Goal: Transaction & Acquisition: Obtain resource

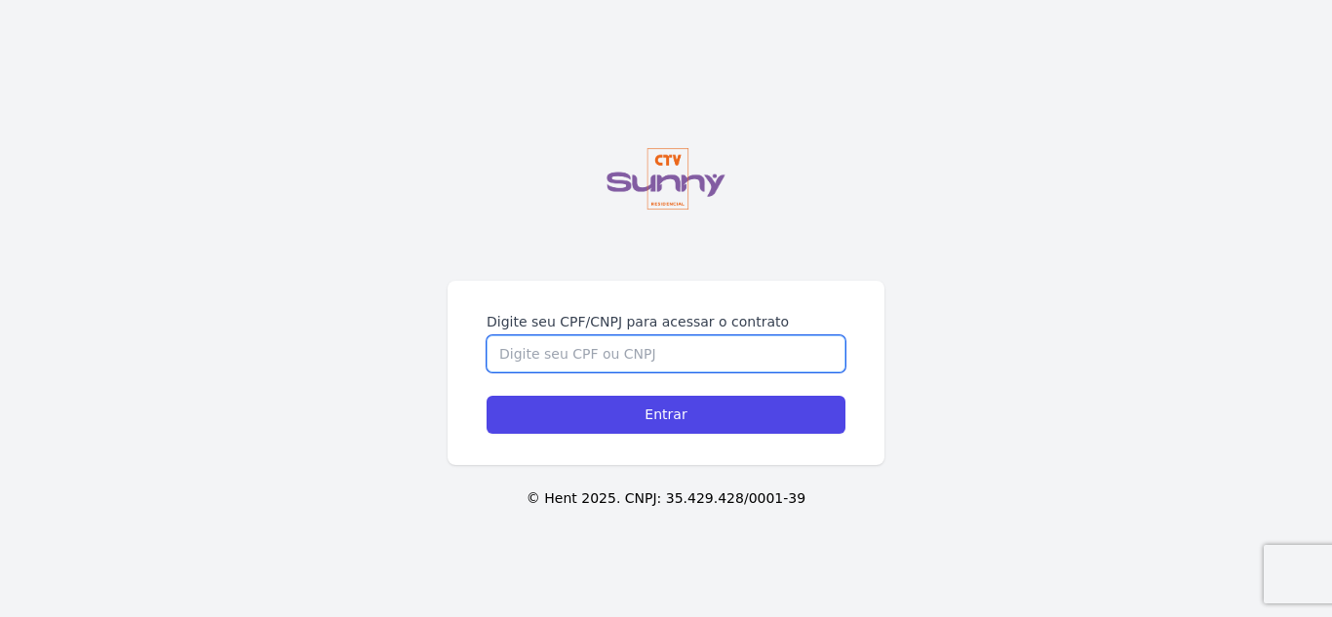
click at [656, 363] on input "Digite seu CPF/CNPJ para acessar o contrato" at bounding box center [666, 353] width 359 height 37
type input "16887014785"
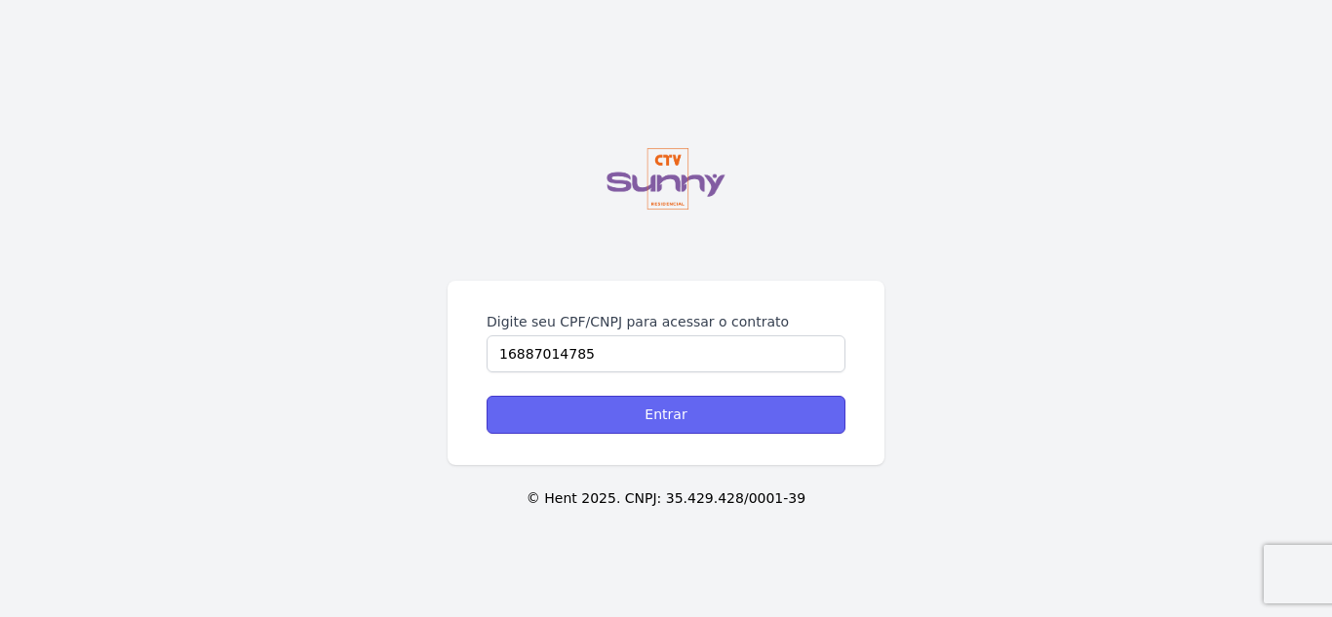
click at [736, 418] on input "Entrar" at bounding box center [666, 415] width 359 height 38
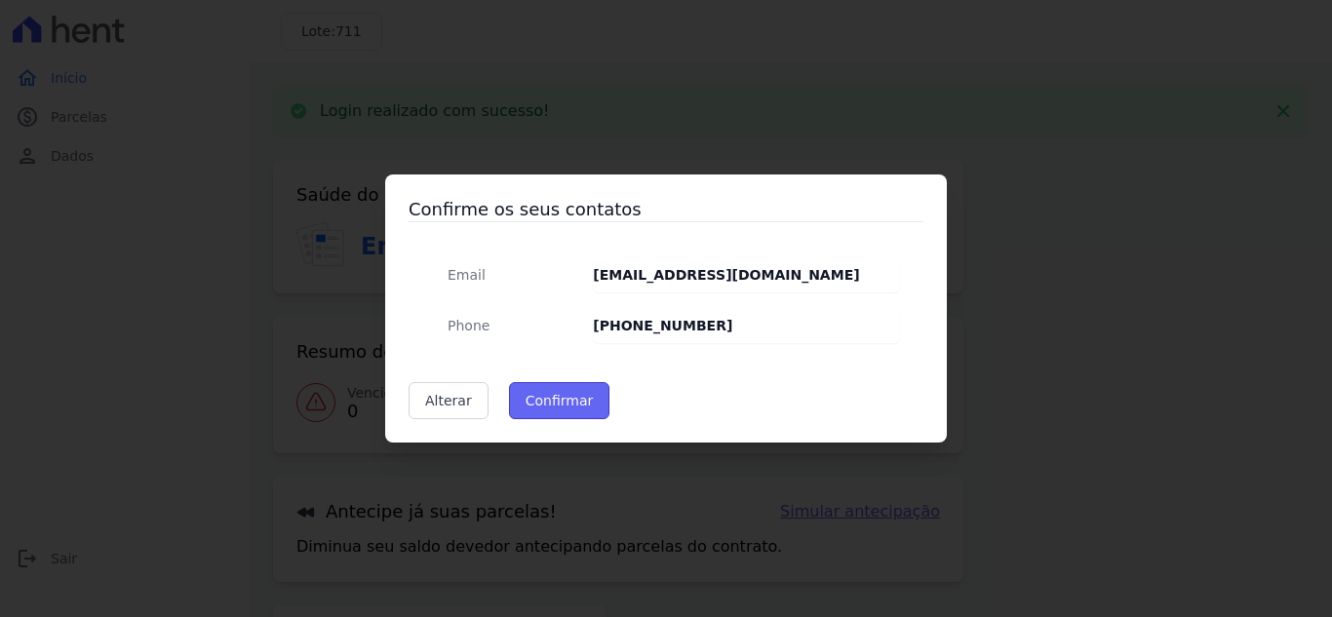
click at [586, 412] on button "Confirmar" at bounding box center [559, 400] width 101 height 37
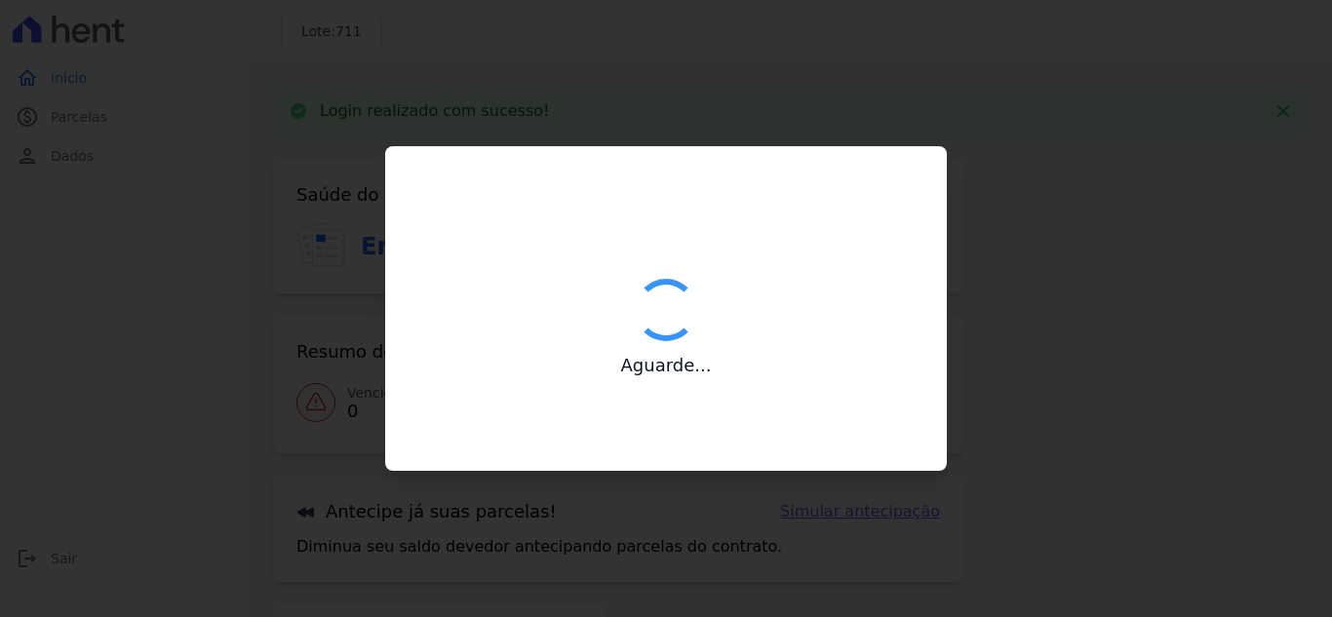
type input "Contatos confirmados com sucesso."
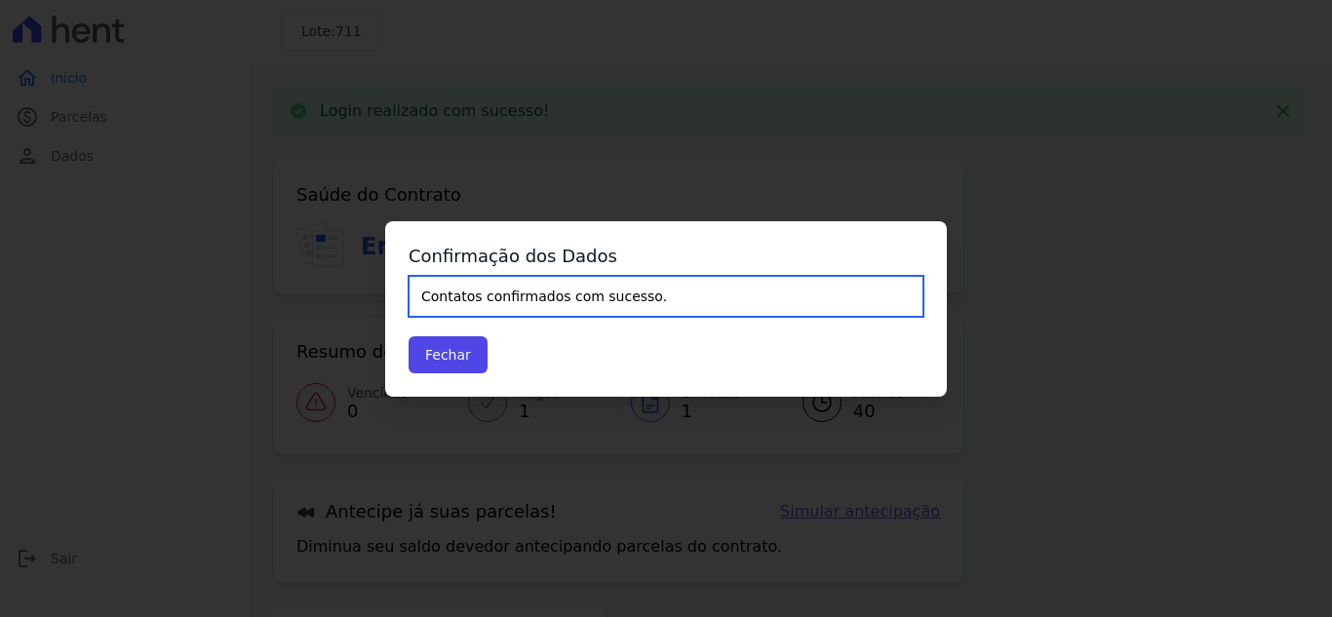
click at [586, 300] on input "Contatos confirmados com sucesso." at bounding box center [666, 296] width 515 height 41
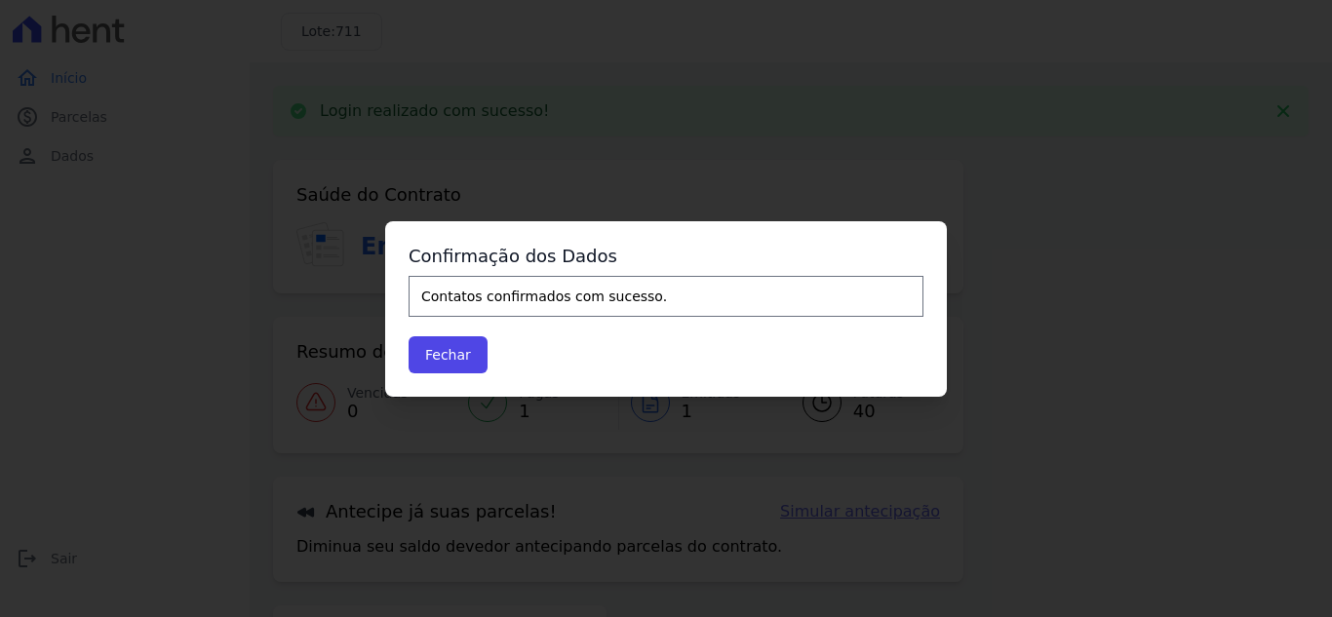
click at [444, 374] on div "Confirmação dos Dados Contatos confirmados com sucesso. Fechar" at bounding box center [666, 309] width 562 height 176
click at [445, 369] on button "Fechar" at bounding box center [448, 354] width 79 height 37
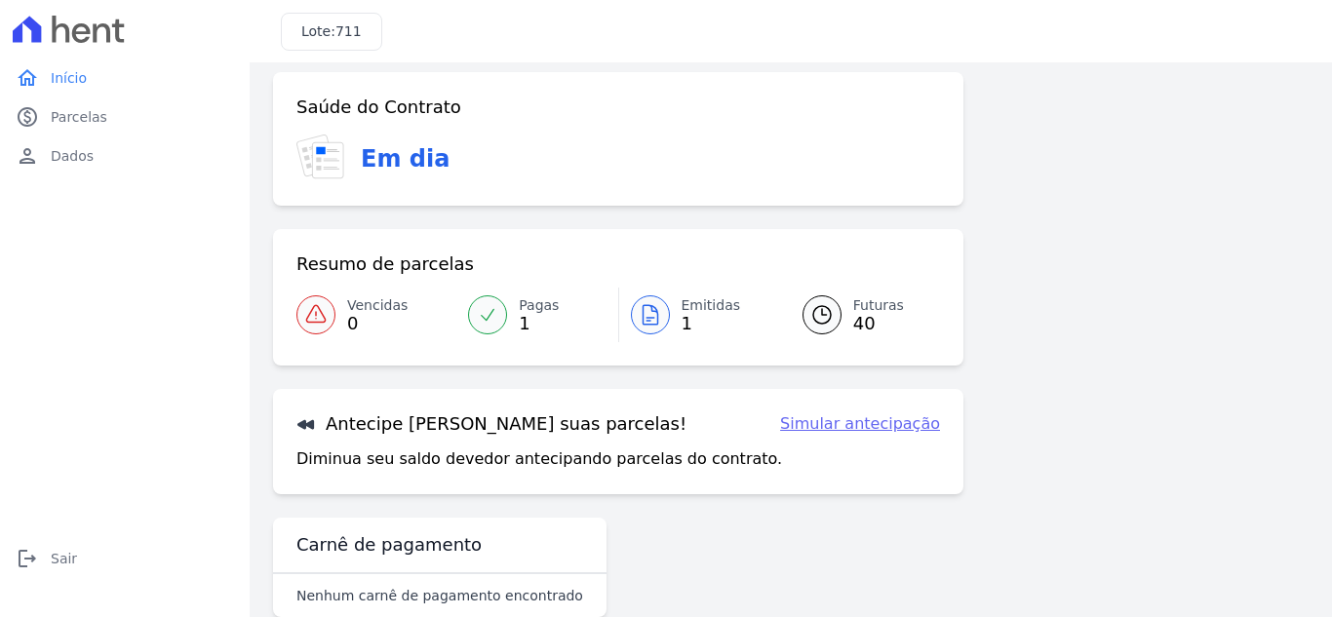
scroll to position [53, 0]
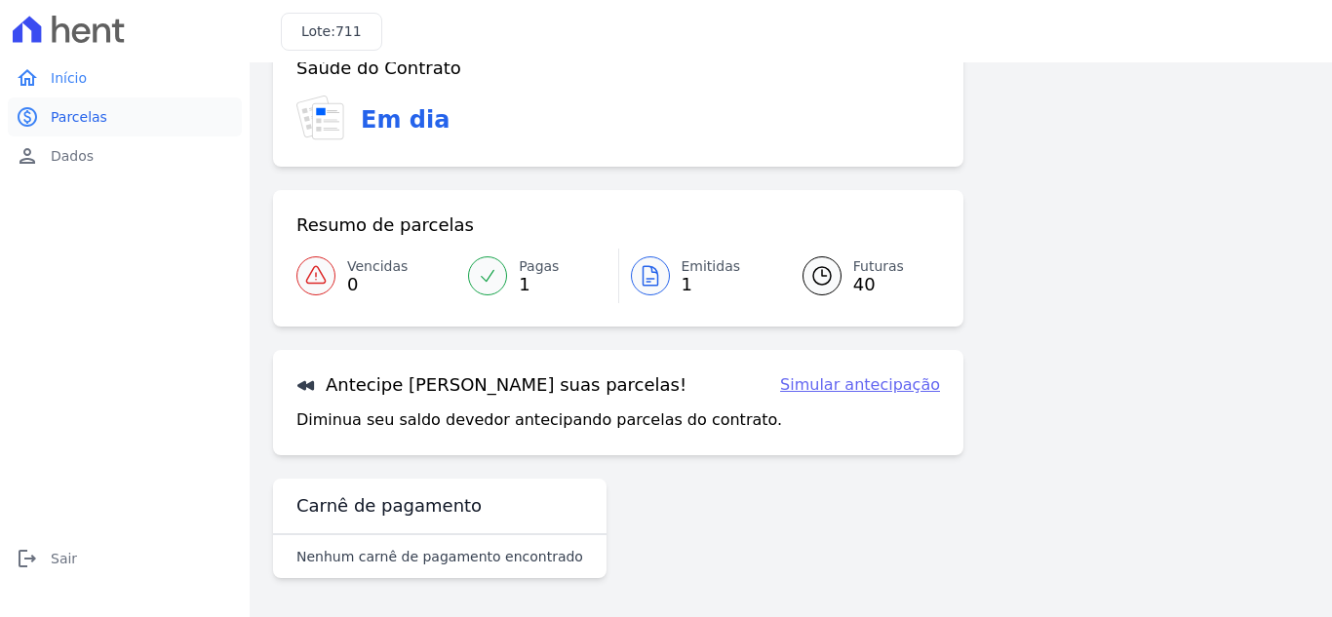
click at [60, 113] on span "Parcelas" at bounding box center [79, 117] width 57 height 20
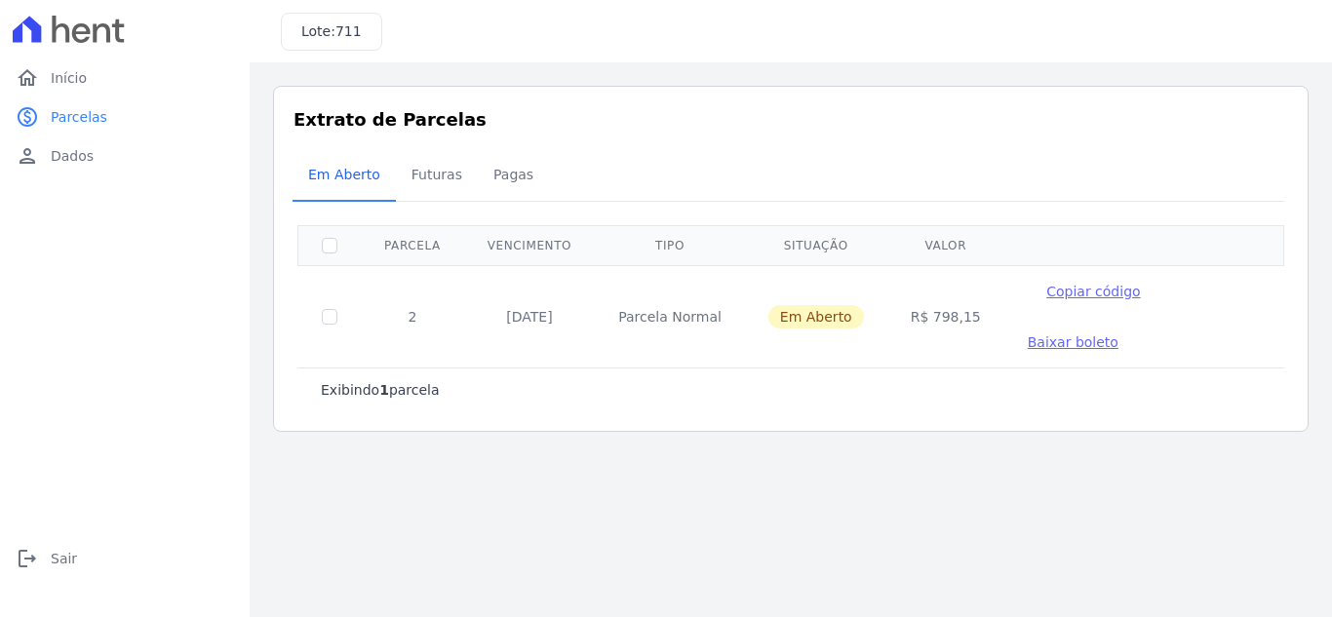
click at [527, 301] on td "[DATE]" at bounding box center [529, 316] width 131 height 102
click at [99, 154] on link "person Dados" at bounding box center [125, 156] width 234 height 39
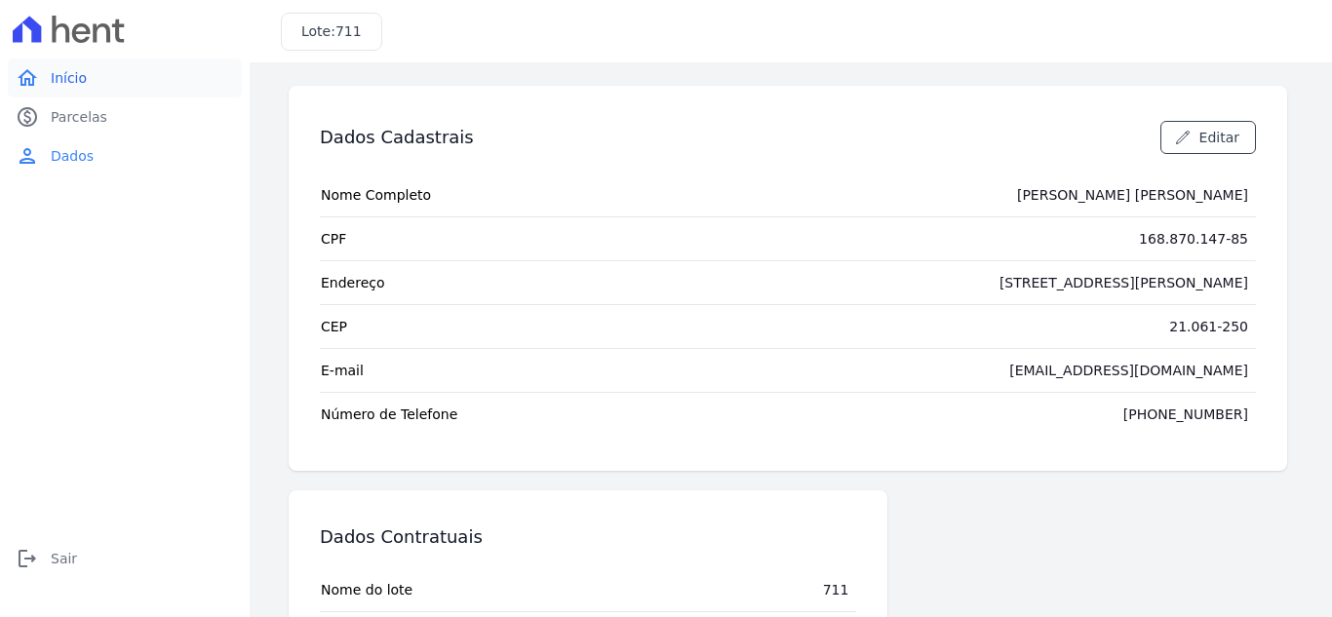
click at [65, 83] on span "Início" at bounding box center [69, 78] width 36 height 20
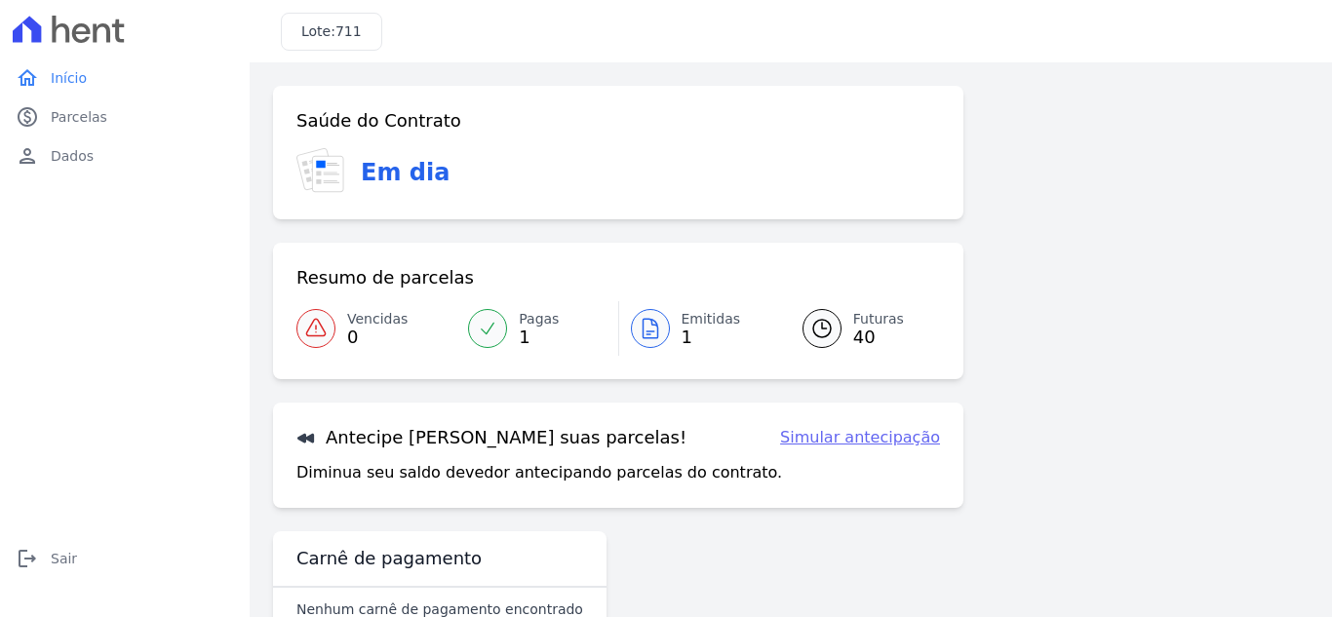
click at [472, 330] on div at bounding box center [487, 328] width 39 height 39
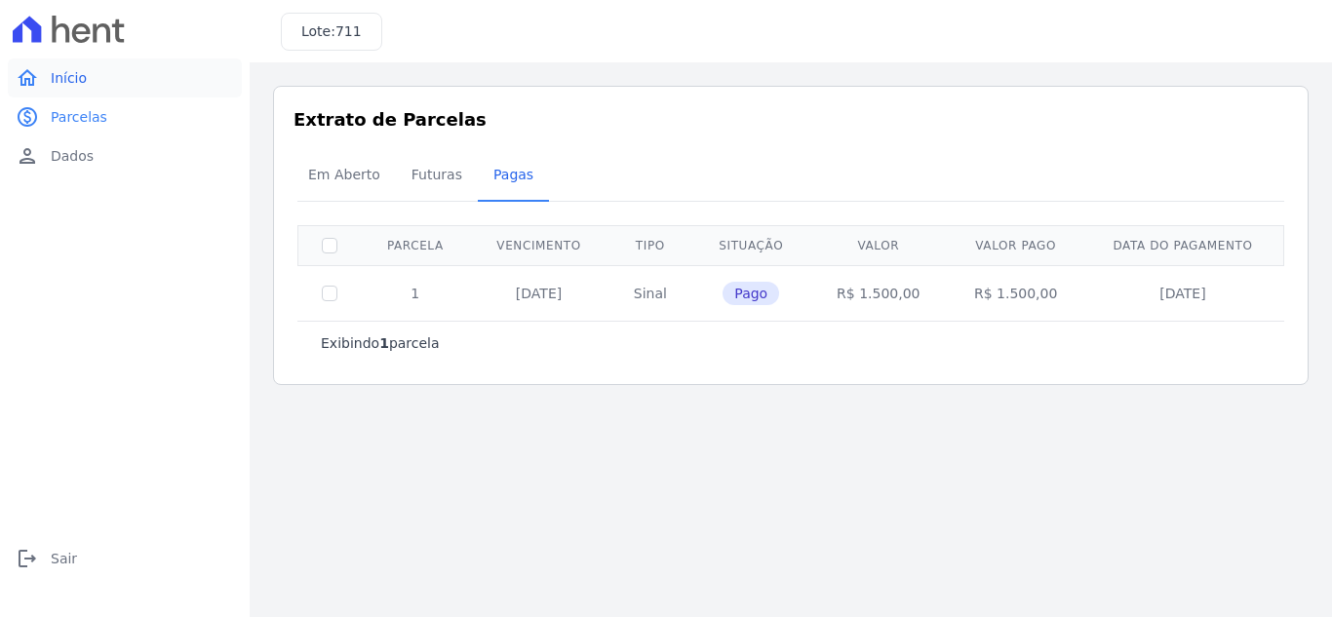
click at [105, 85] on link "home Início" at bounding box center [125, 78] width 234 height 39
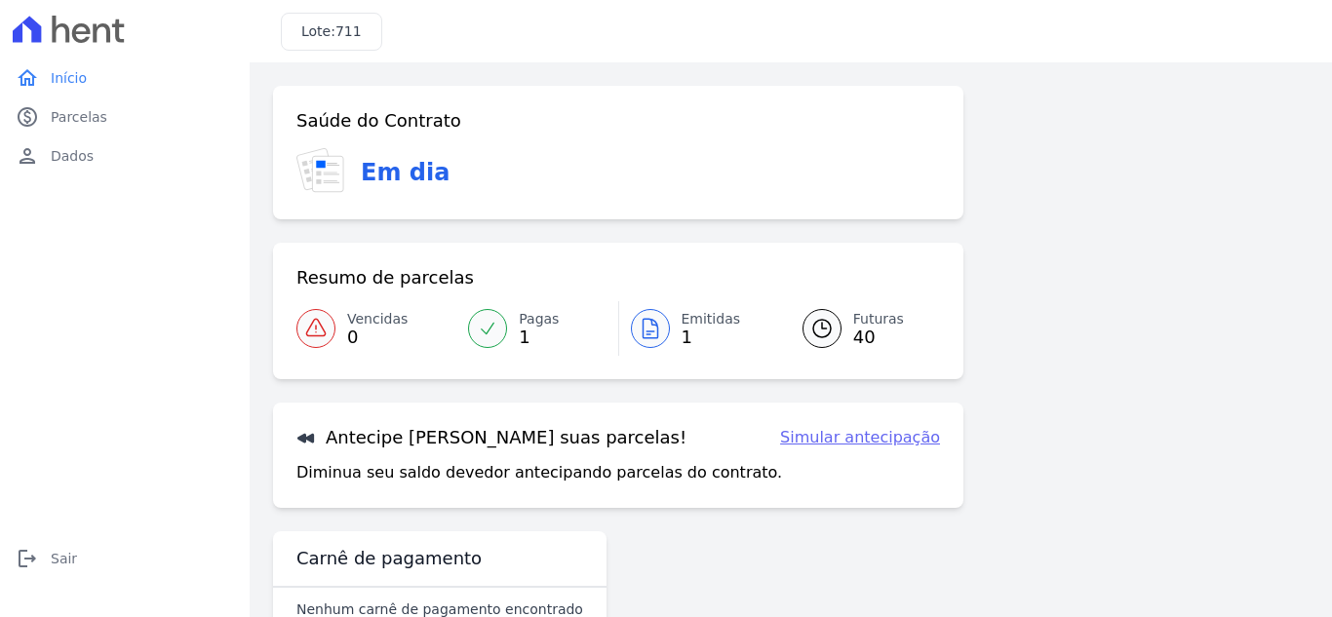
click at [821, 306] on link "Futuras 40" at bounding box center [859, 328] width 161 height 55
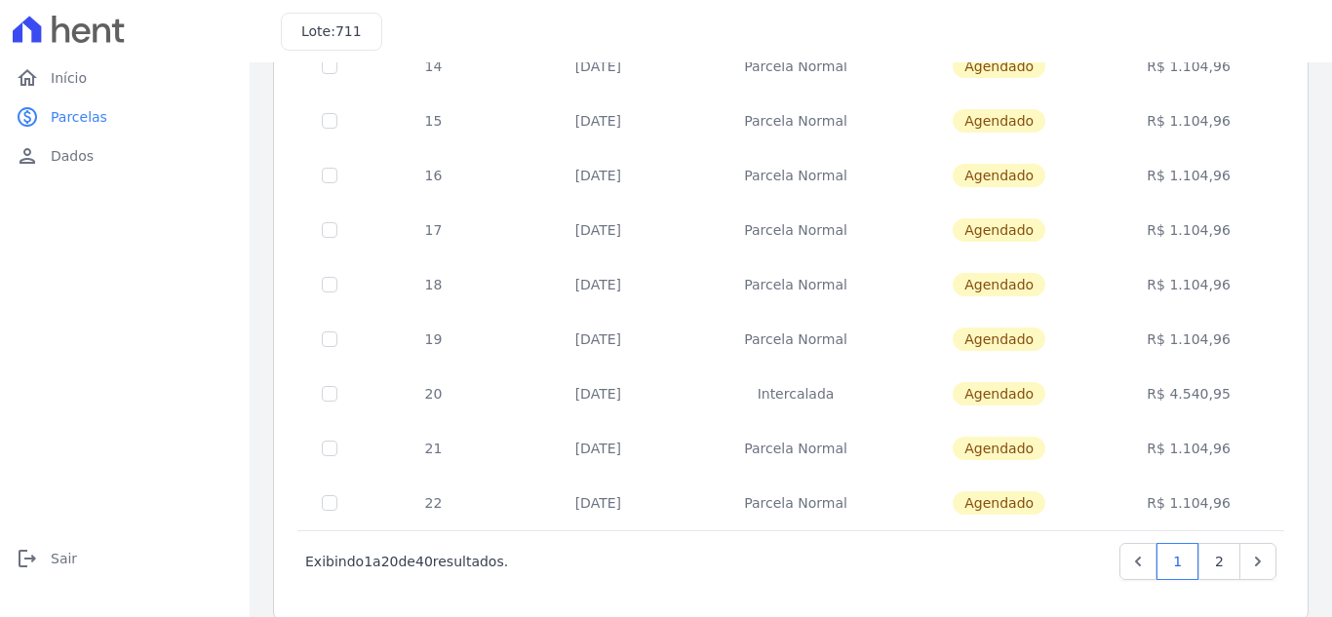
scroll to position [854, 0]
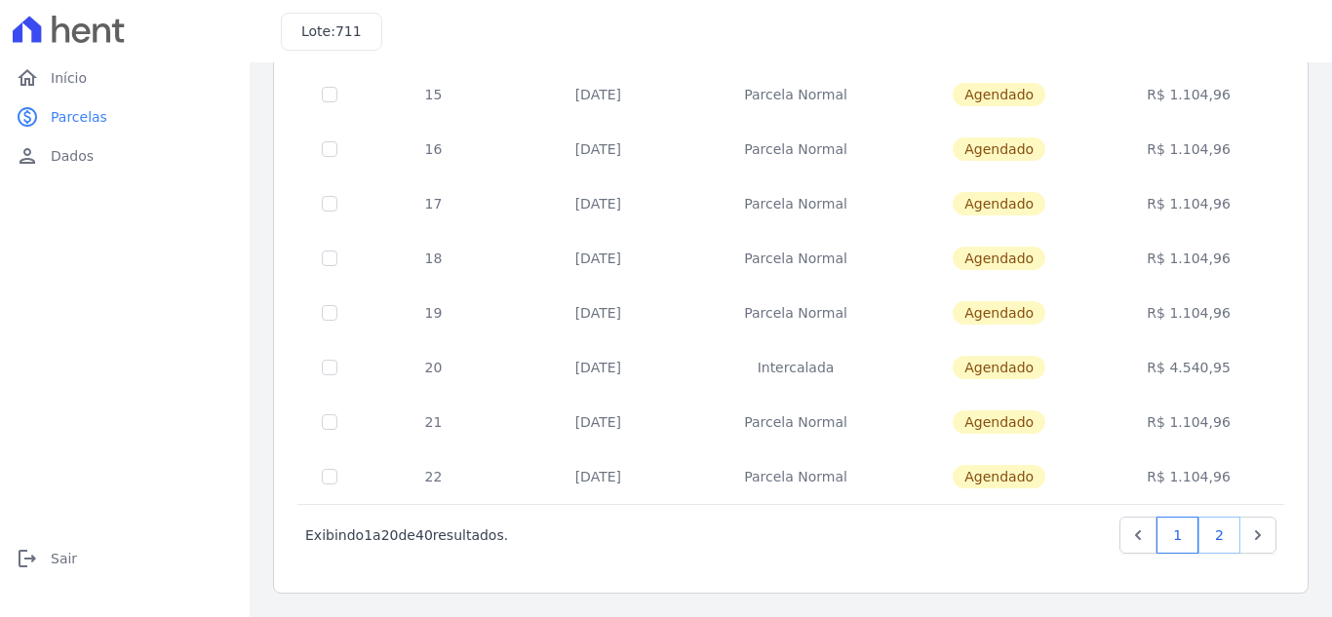
click at [1202, 536] on link "2" at bounding box center [1220, 535] width 42 height 37
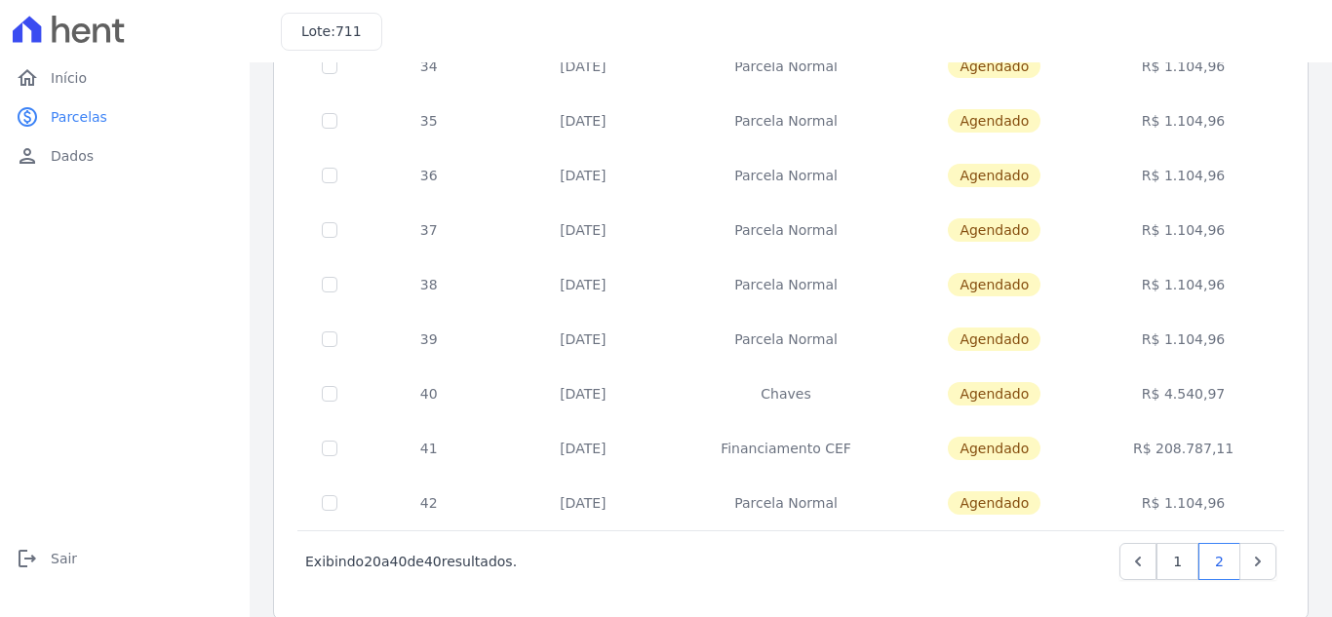
scroll to position [854, 0]
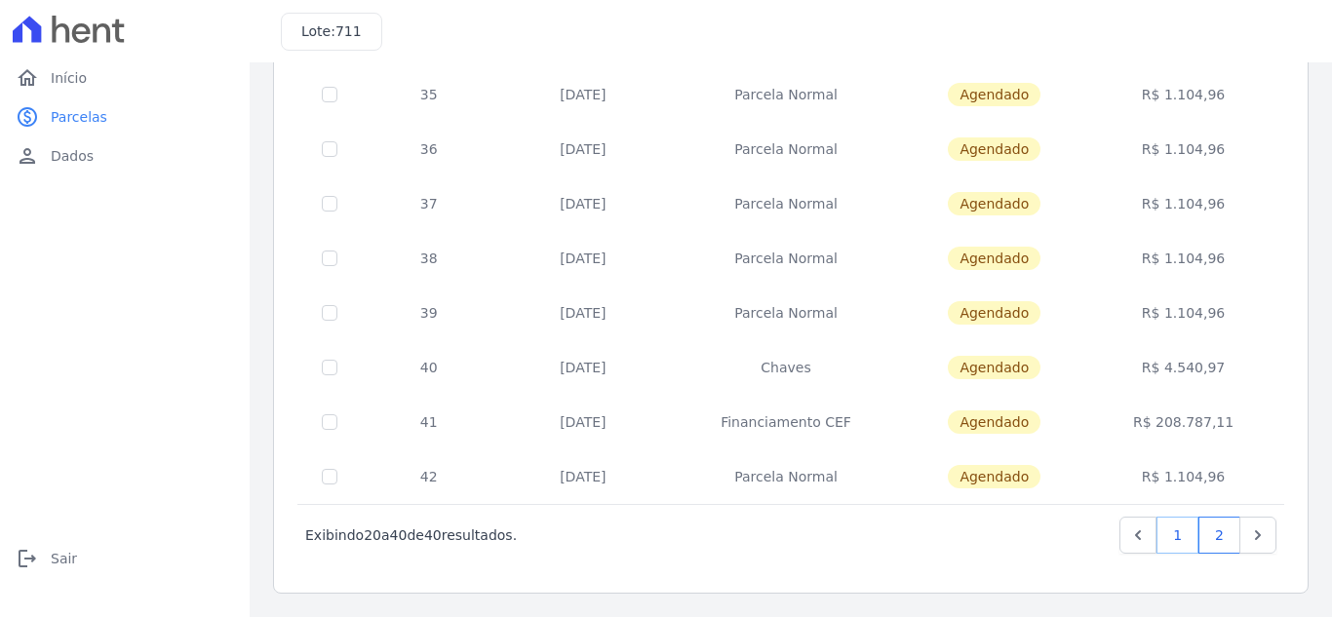
click at [1164, 536] on link "1" at bounding box center [1178, 535] width 42 height 37
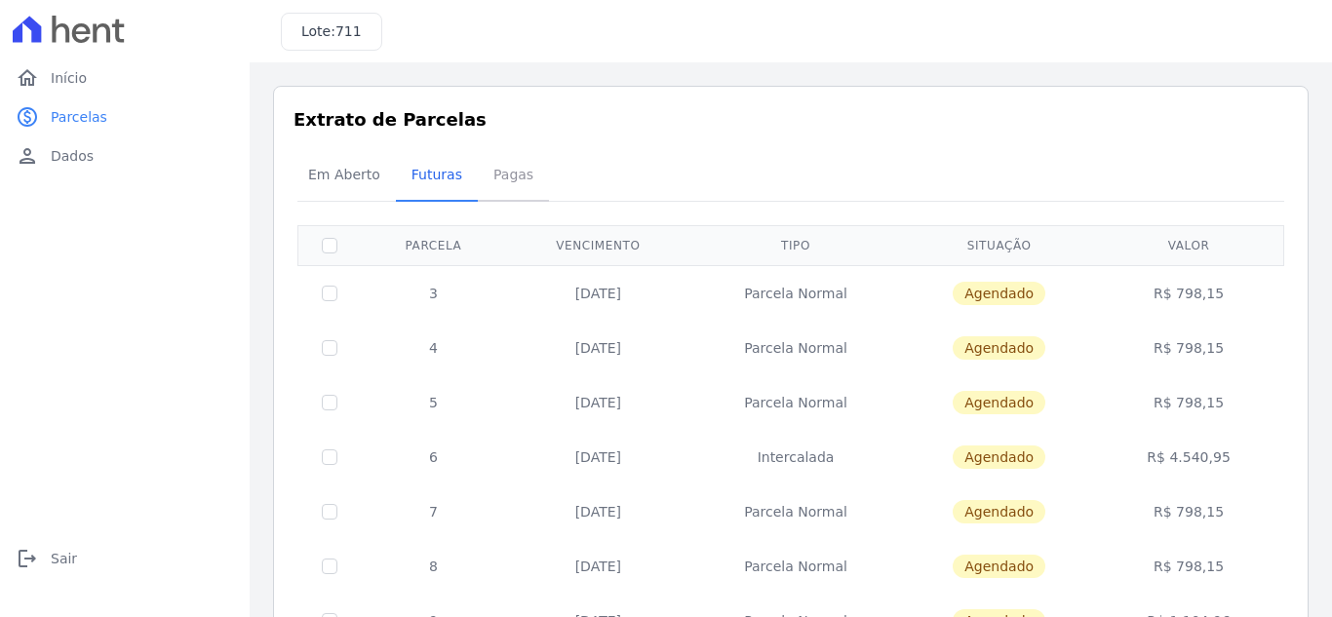
click at [498, 177] on span "Pagas" at bounding box center [513, 174] width 63 height 39
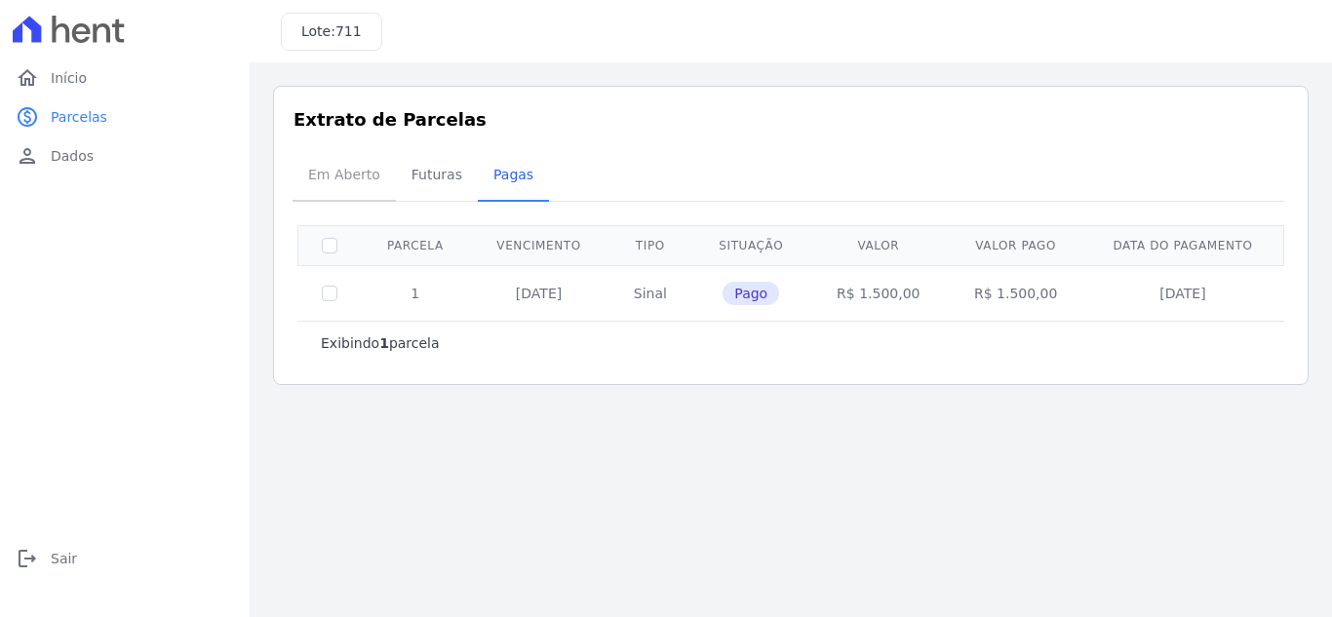
click at [329, 180] on span "Em Aberto" at bounding box center [344, 174] width 96 height 39
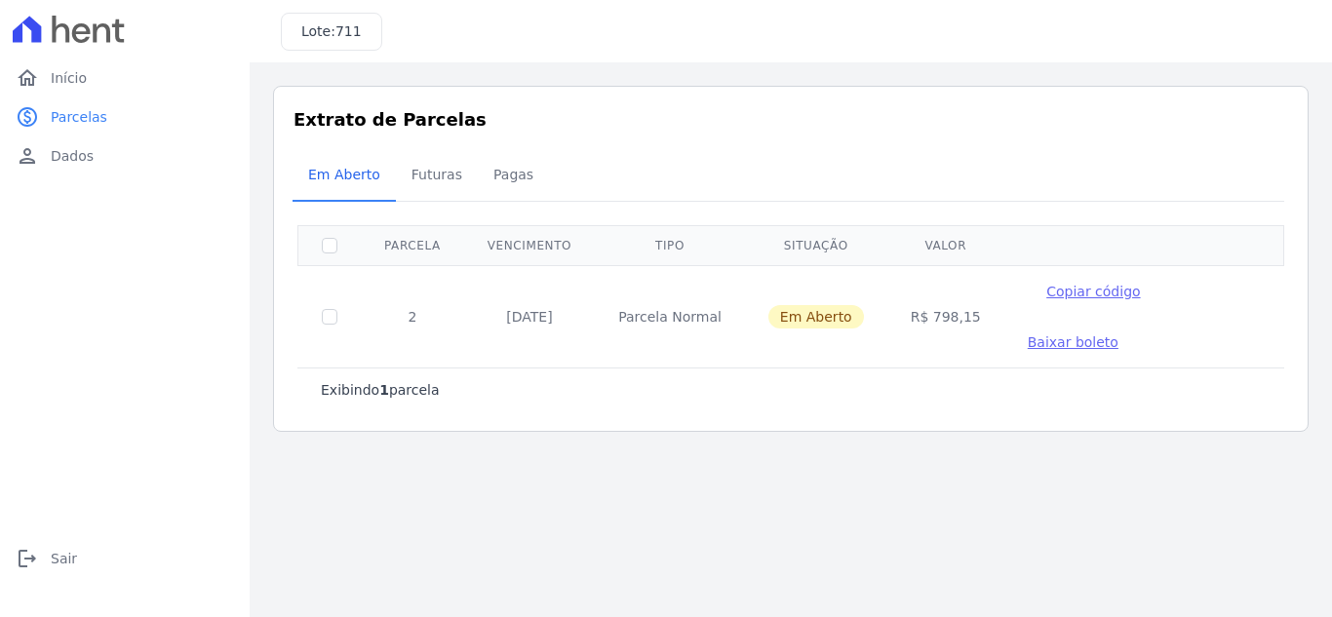
click at [1119, 335] on span "Baixar boleto" at bounding box center [1073, 343] width 91 height 16
